Goal: Find specific page/section: Find specific page/section

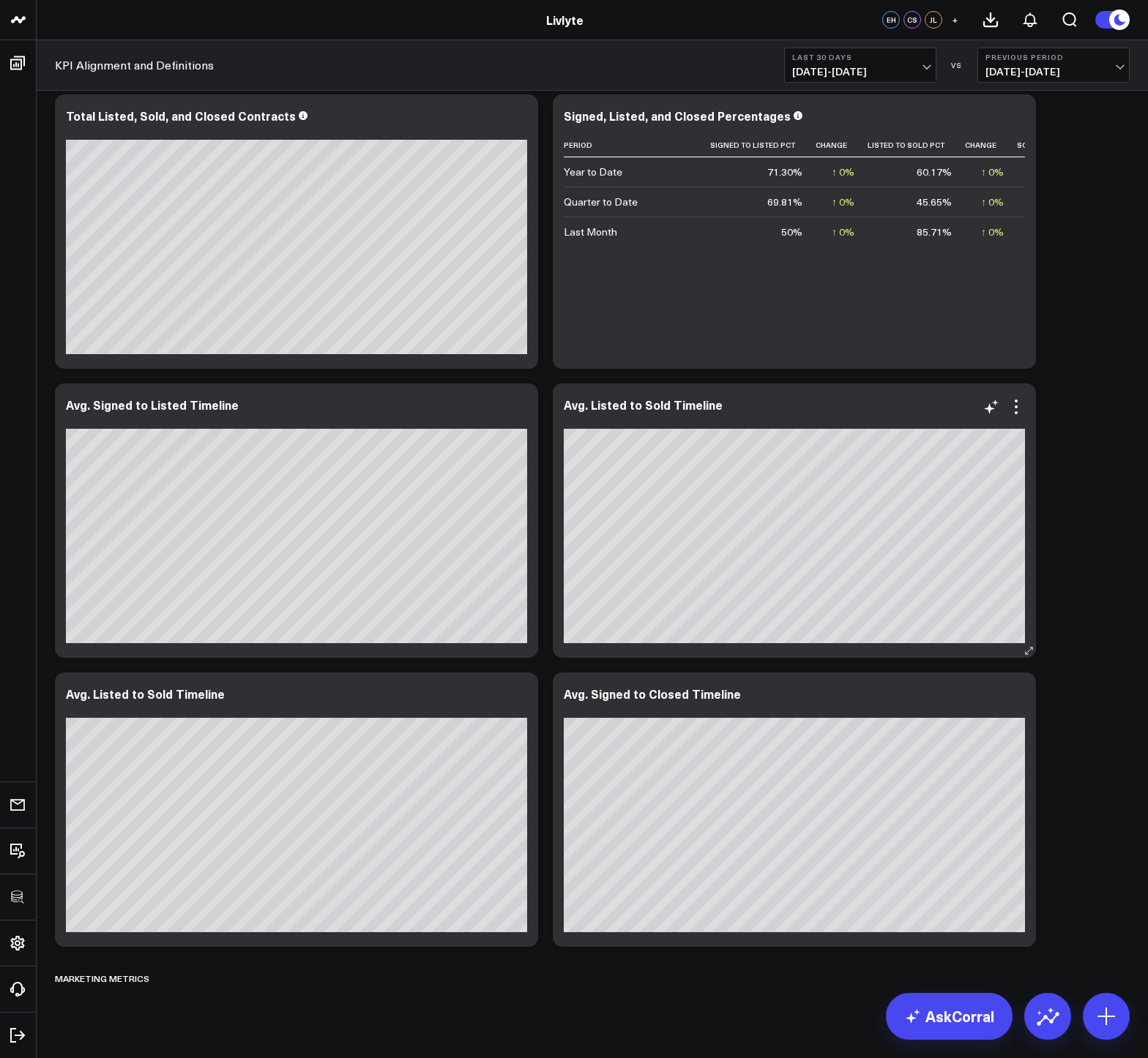
scroll to position [3043, 0]
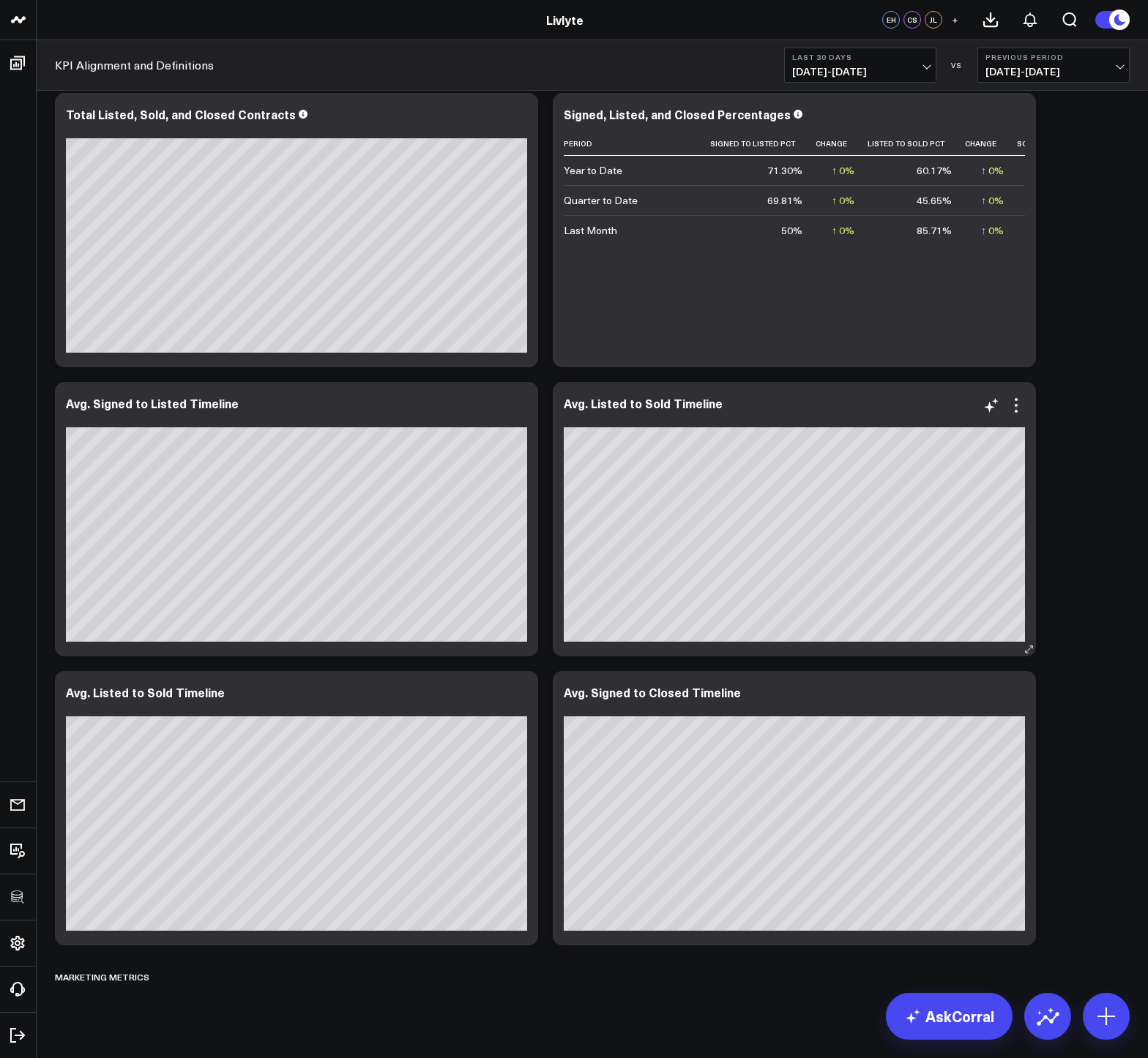
scroll to position [3043, 0]
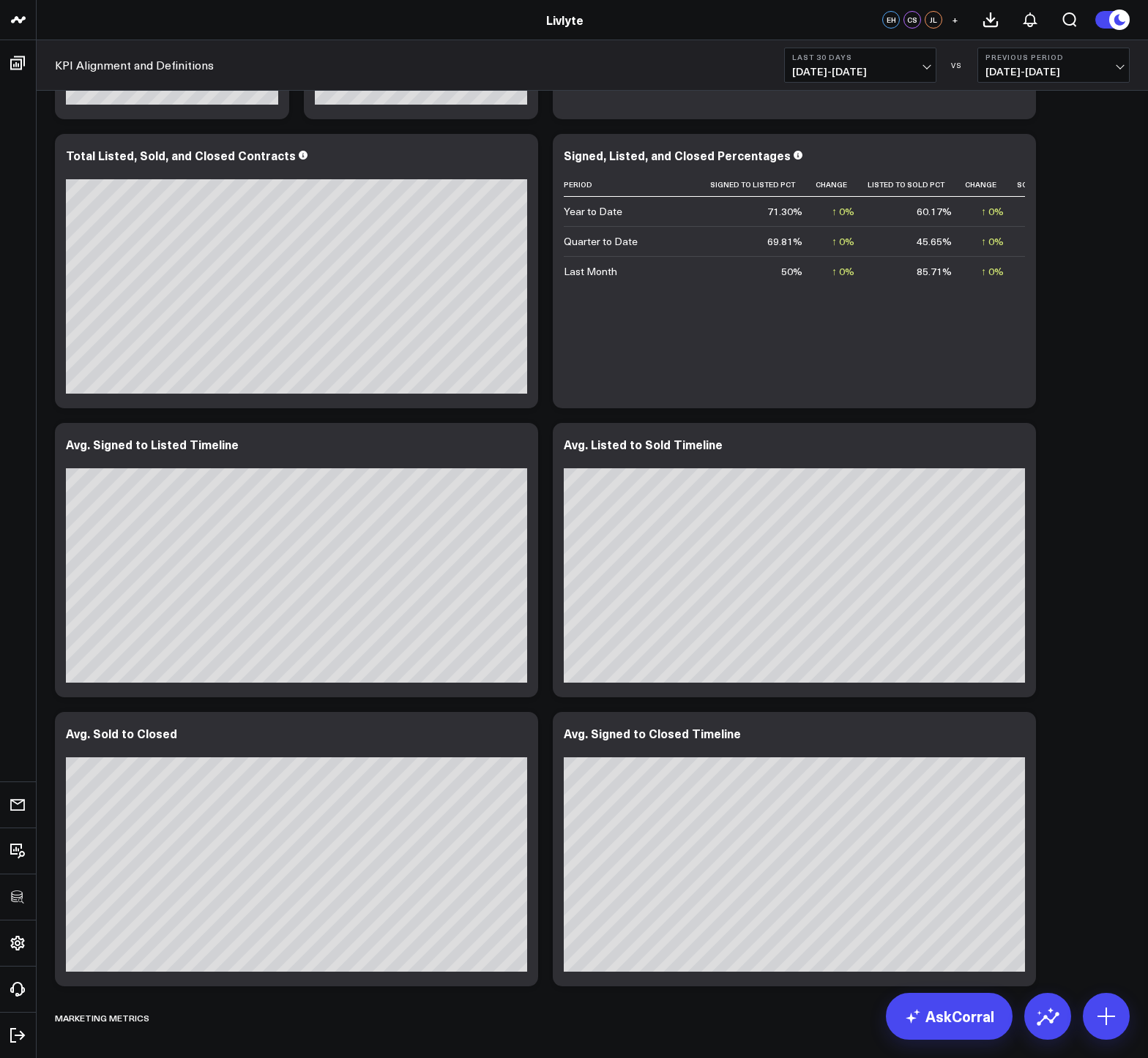
scroll to position [3043, 0]
